Goal: Navigation & Orientation: Go to known website

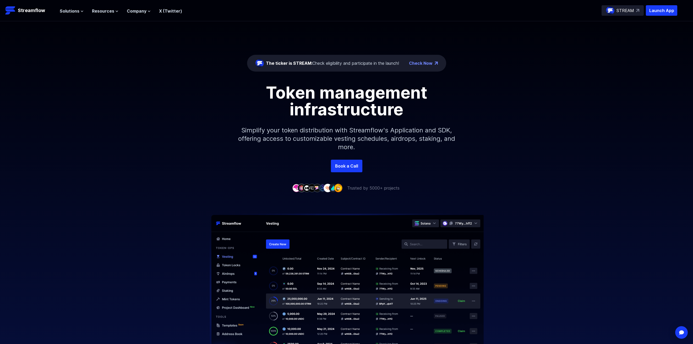
click at [422, 66] on link "Check Now" at bounding box center [421, 63] width 24 height 6
click at [30, 11] on p "Streamflow" at bounding box center [31, 10] width 27 height 7
click at [79, 11] on button "Solutions" at bounding box center [72, 11] width 24 height 6
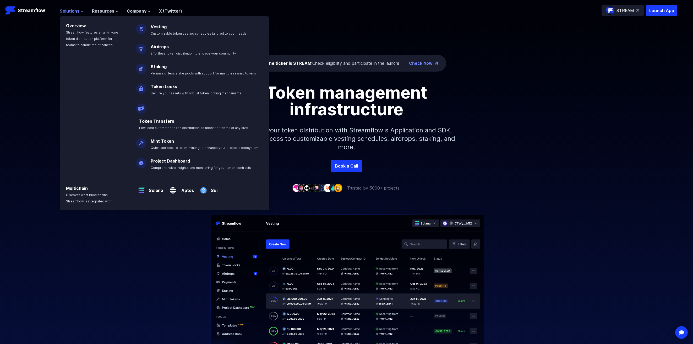
click at [79, 11] on button "Solutions" at bounding box center [72, 11] width 24 height 6
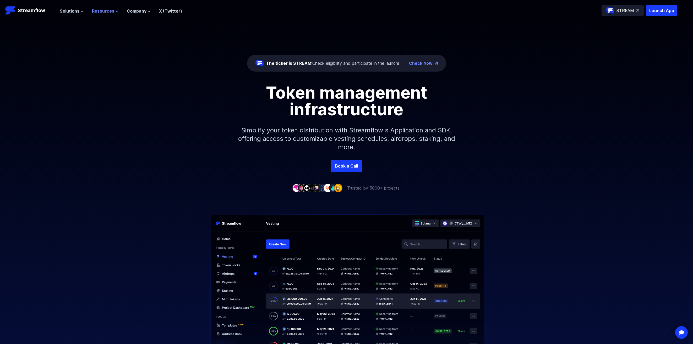
click at [102, 9] on span "Resources" at bounding box center [103, 11] width 22 height 6
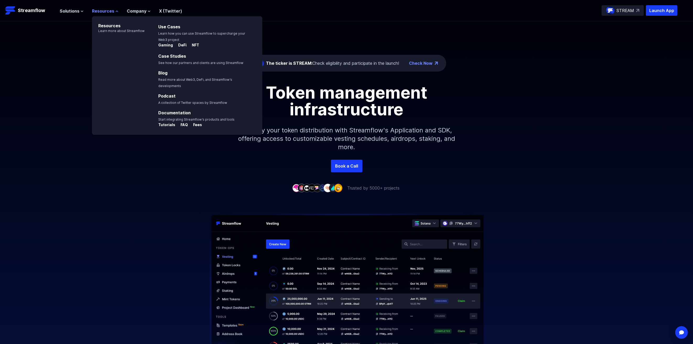
click at [102, 9] on span "Resources" at bounding box center [103, 11] width 22 height 6
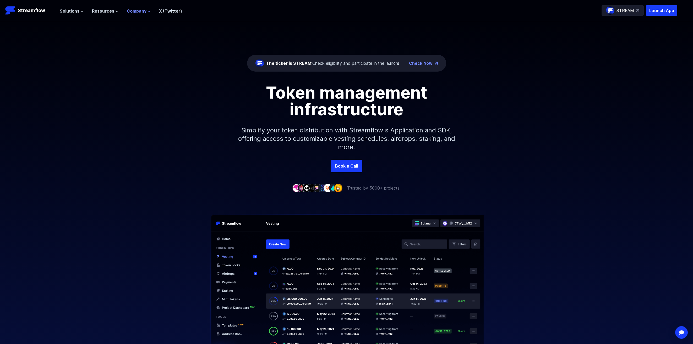
click at [127, 8] on span "Company" at bounding box center [137, 11] width 20 height 6
click at [130, 9] on span "Company" at bounding box center [137, 11] width 20 height 6
click at [164, 9] on link "X (Twitter)" at bounding box center [170, 10] width 23 height 5
click at [637, 12] on img at bounding box center [637, 10] width 3 height 3
click at [322, 65] on div "The ticker is STREAM: Check eligibility and participate in the launch!" at bounding box center [332, 63] width 133 height 6
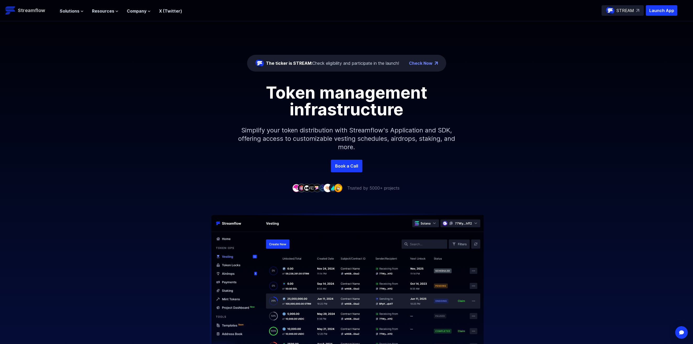
click at [26, 12] on p "Streamflow" at bounding box center [31, 10] width 27 height 7
click at [660, 11] on p "Launch App" at bounding box center [661, 10] width 31 height 10
